Goal: Task Accomplishment & Management: Use online tool/utility

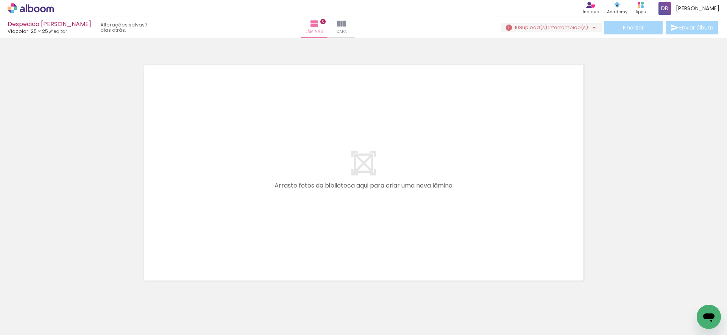
click at [566, 28] on span "upload(s) interrompido(s)!" at bounding box center [555, 27] width 67 height 7
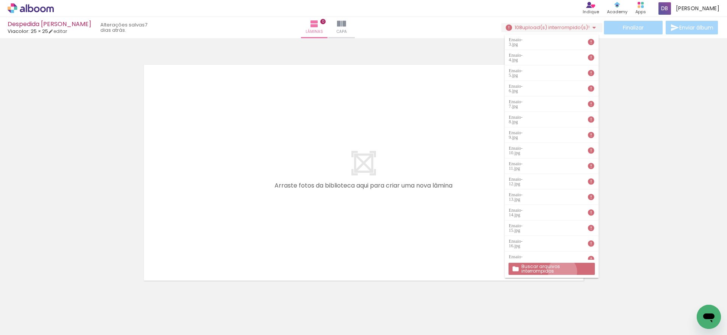
click at [562, 272] on paper-button "Buscar arquivos interrompidos" at bounding box center [551, 269] width 86 height 12
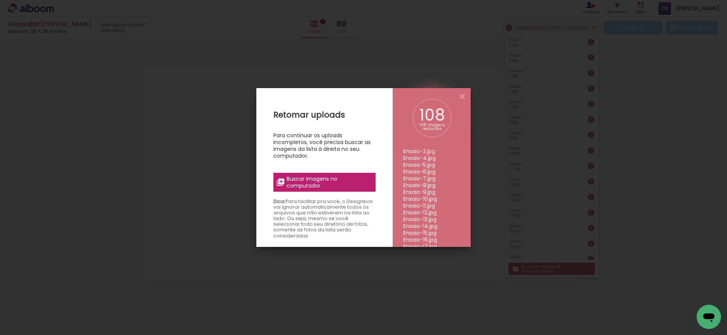
click at [351, 184] on span "Buscar imagens no computador" at bounding box center [329, 183] width 84 height 14
click at [0, 0] on input "file" at bounding box center [0, 0] width 0 height 0
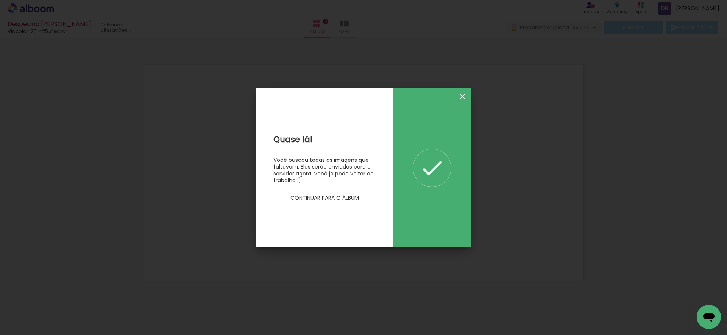
click at [463, 97] on iron-icon at bounding box center [462, 96] width 9 height 9
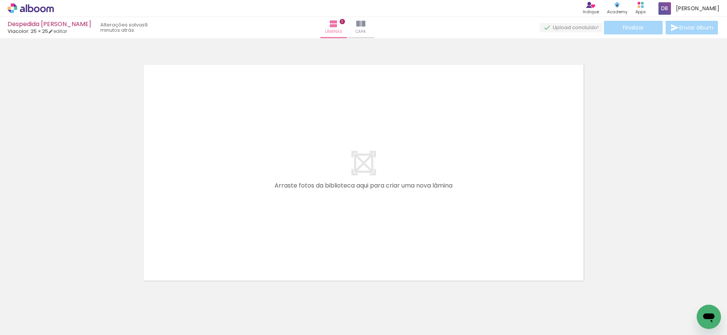
click at [34, 7] on icon at bounding box center [31, 8] width 46 height 10
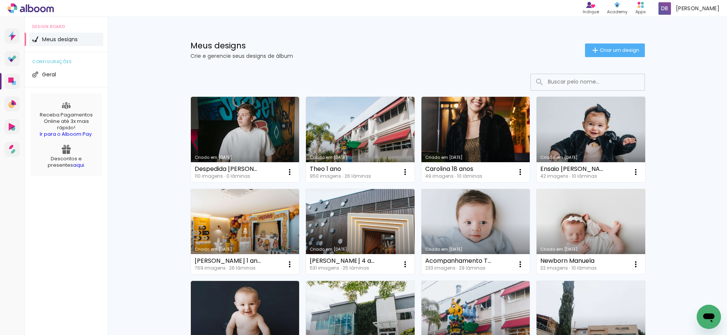
click at [576, 82] on input at bounding box center [598, 82] width 108 height 16
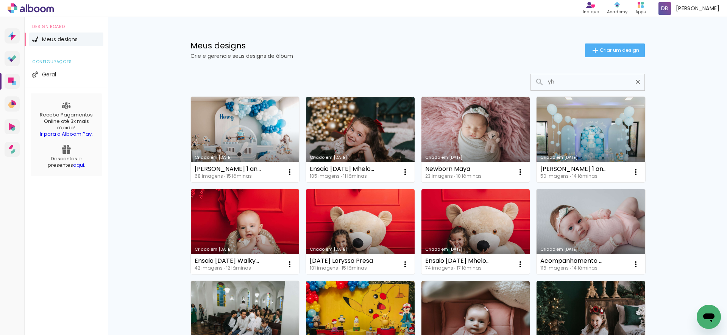
type input "y"
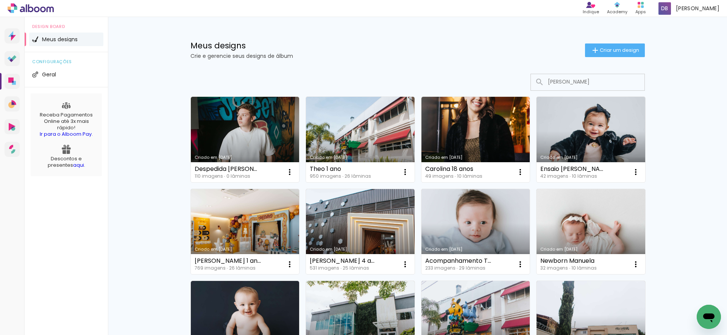
click at [595, 81] on input "[PERSON_NAME]" at bounding box center [598, 82] width 108 height 16
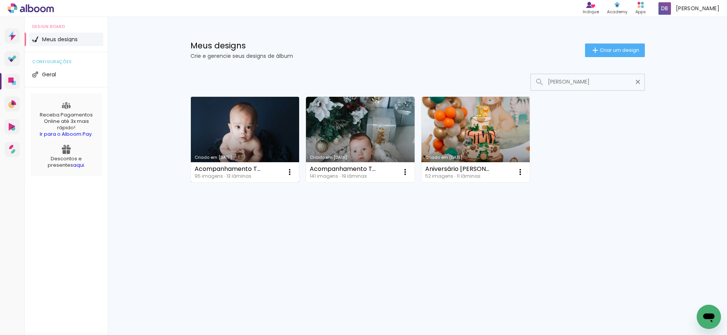
type input "[PERSON_NAME]"
type paper-input "[PERSON_NAME]"
click at [224, 128] on link "Criado em [DATE]" at bounding box center [245, 140] width 109 height 86
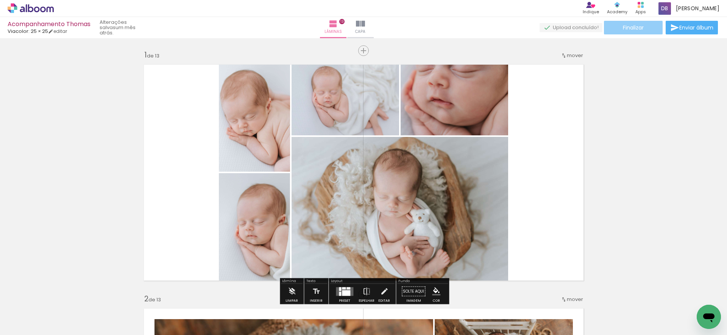
click at [632, 30] on span "Finalizar" at bounding box center [633, 27] width 21 height 5
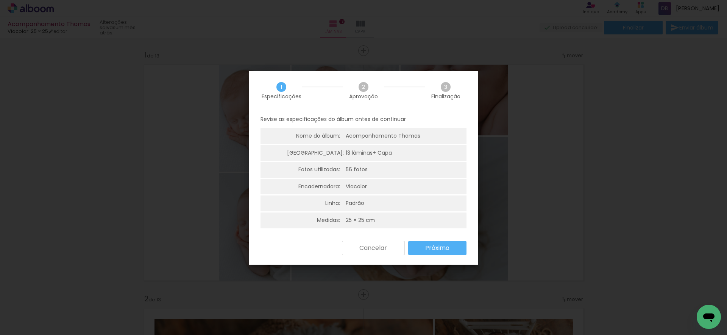
click at [457, 251] on paper-button "Próximo" at bounding box center [437, 248] width 58 height 14
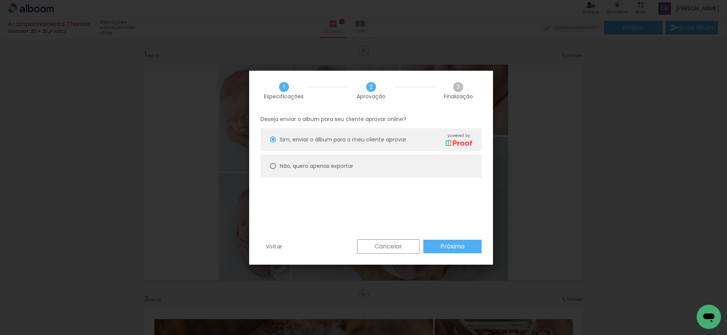
click at [349, 172] on paper-radio-button "Não, quero apenas exportar" at bounding box center [370, 166] width 221 height 23
type paper-radio-button "on"
click at [0, 0] on slot "Próximo" at bounding box center [0, 0] width 0 height 0
type input "Alta, 300 DPI"
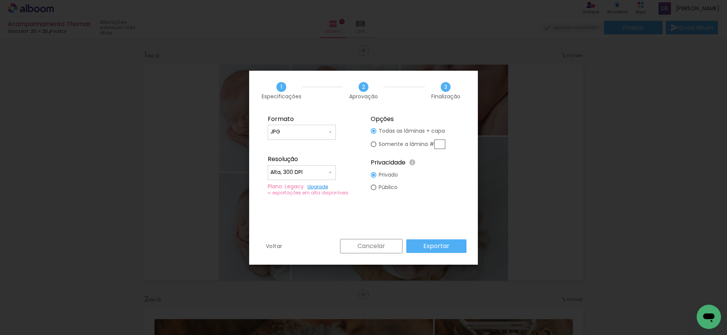
click at [0, 0] on slot "Exportar" at bounding box center [0, 0] width 0 height 0
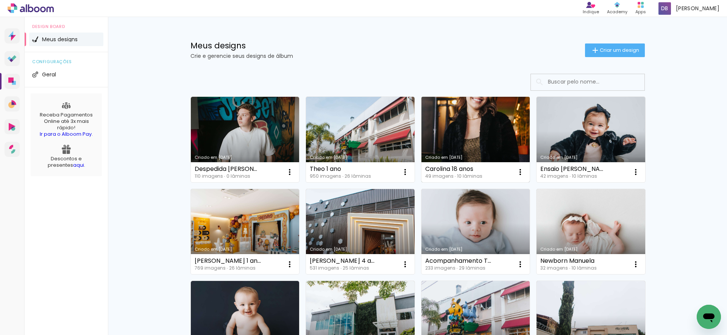
scroll to position [3, 0]
